Goal: Task Accomplishment & Management: Use online tool/utility

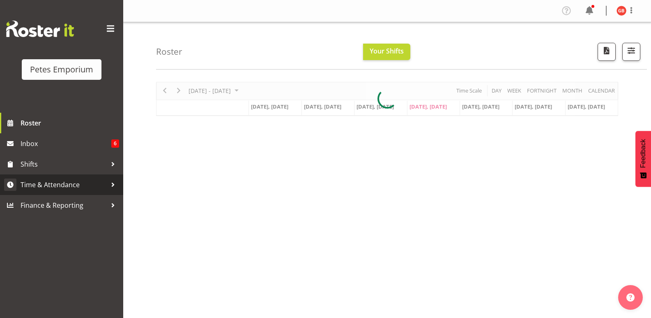
click at [58, 184] on span "Time & Attendance" at bounding box center [64, 184] width 86 height 12
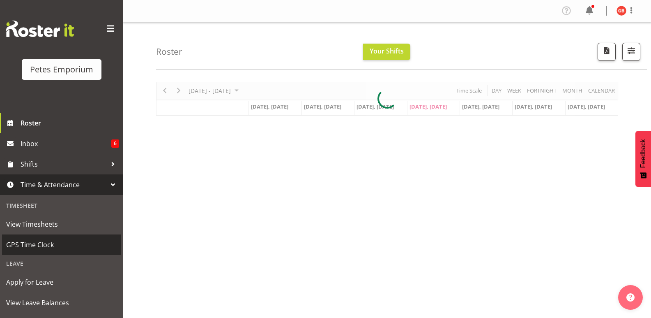
click at [35, 241] on span "GPS Time Clock" at bounding box center [61, 244] width 111 height 12
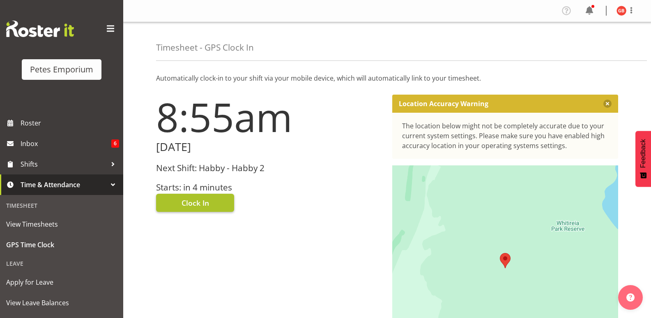
click at [210, 203] on button "Clock In" at bounding box center [195, 203] width 78 height 18
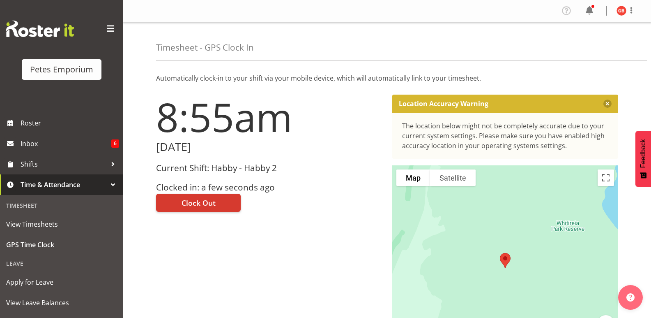
click at [621, 13] on img at bounding box center [622, 11] width 10 height 10
click at [584, 42] on link "Log Out" at bounding box center [597, 43] width 79 height 15
